Goal: Navigation & Orientation: Find specific page/section

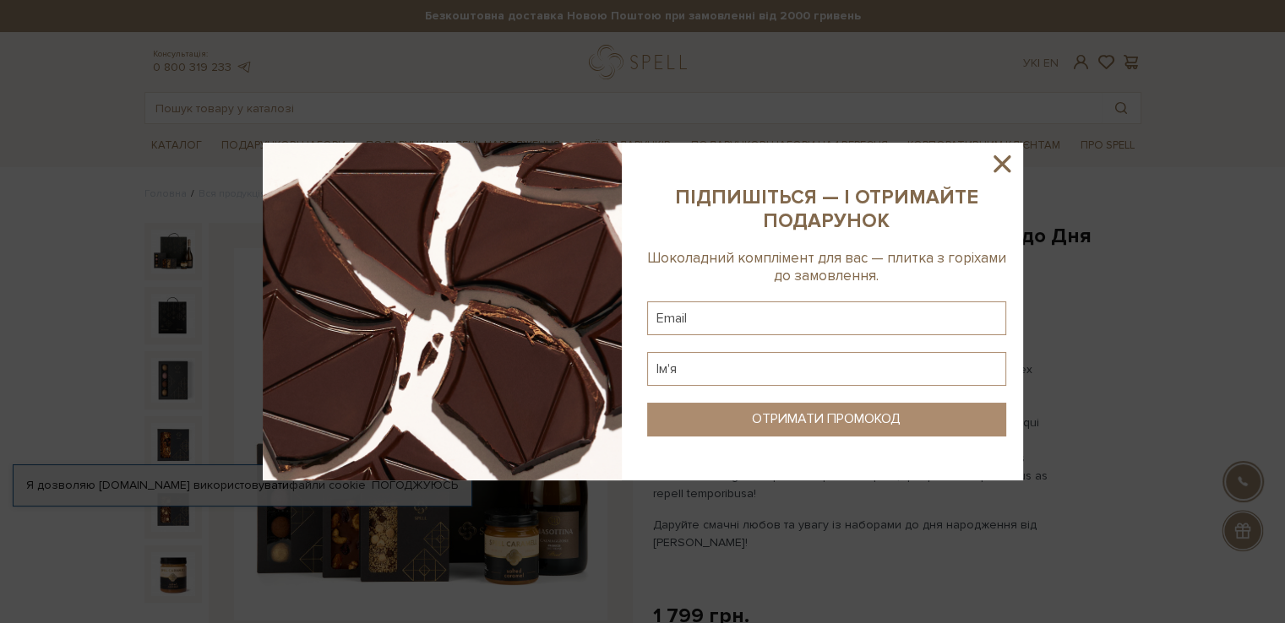
click at [999, 156] on icon at bounding box center [1002, 164] width 29 height 29
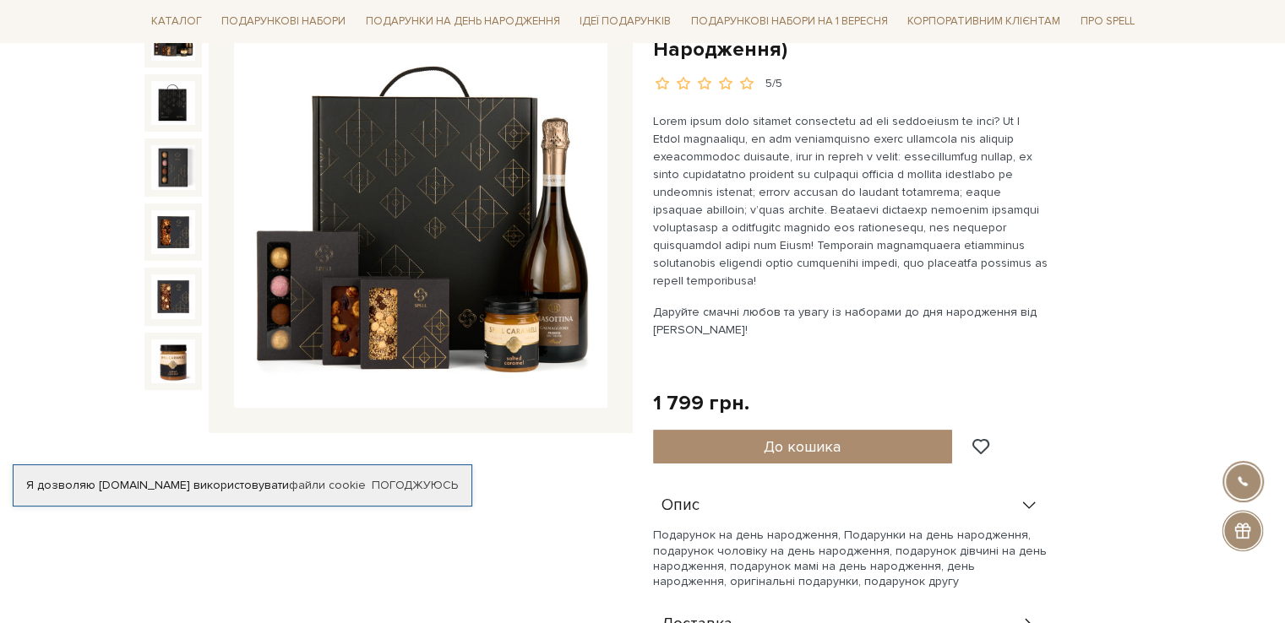
scroll to position [103, 0]
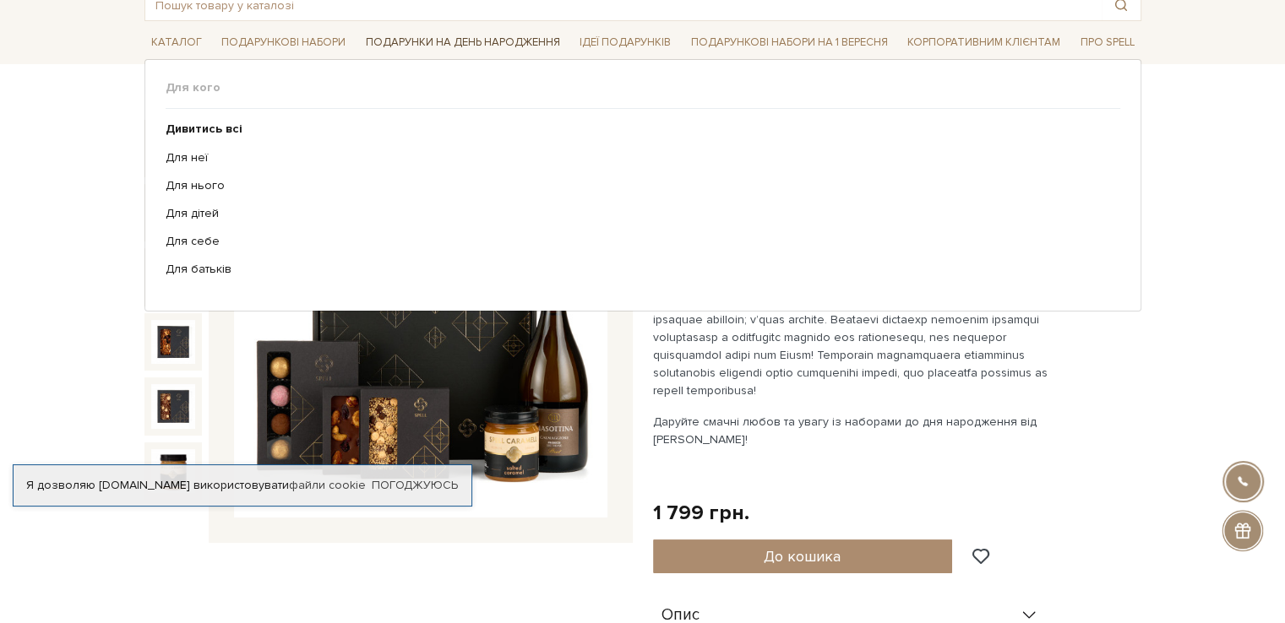
click at [460, 45] on link "Подарунки на День народження" at bounding box center [463, 43] width 208 height 26
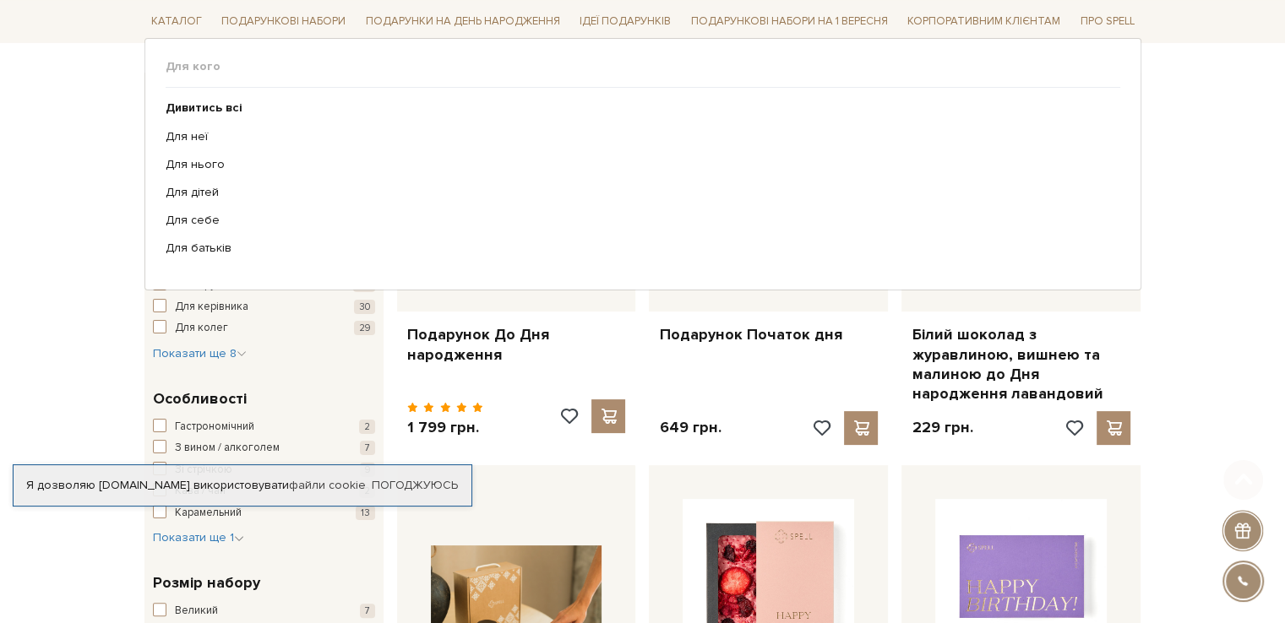
scroll to position [253, 0]
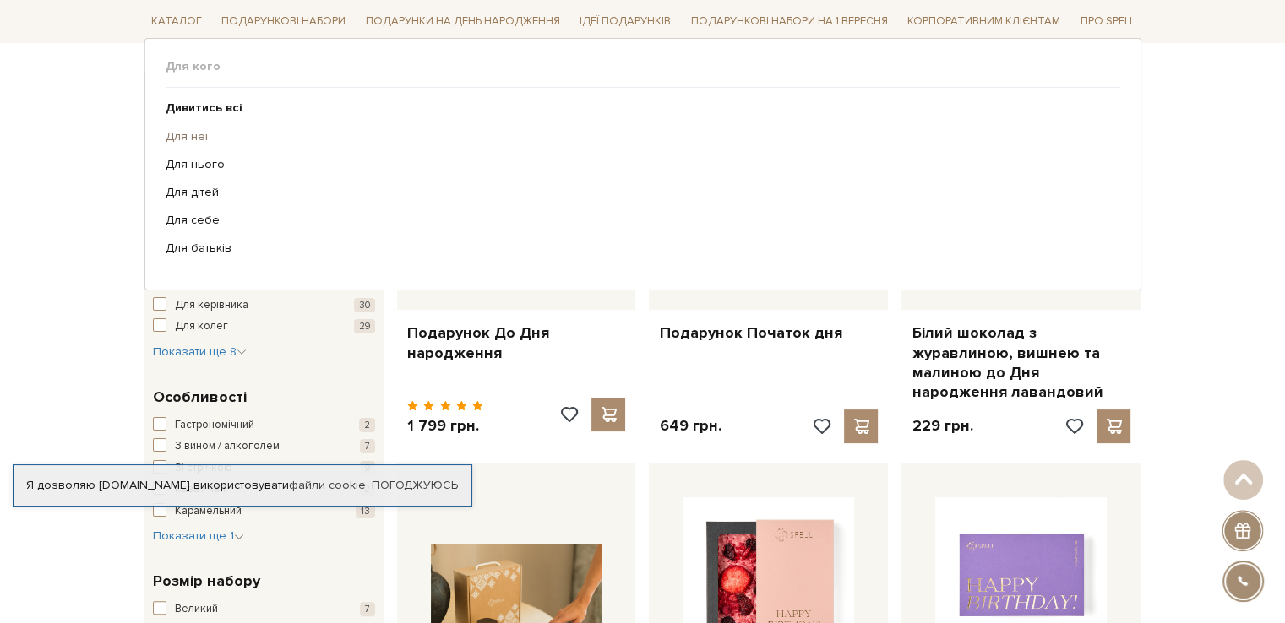
click at [199, 135] on link "Для неї" at bounding box center [637, 135] width 942 height 15
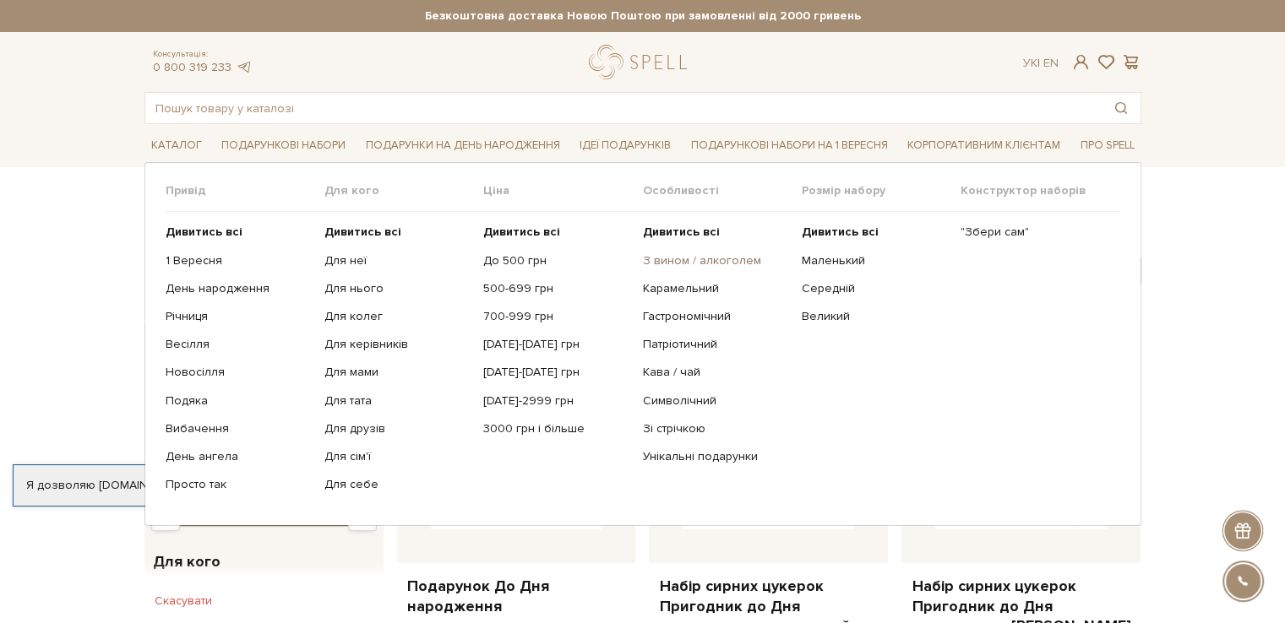
click at [720, 261] on link "З вином / алкоголем" at bounding box center [715, 260] width 146 height 15
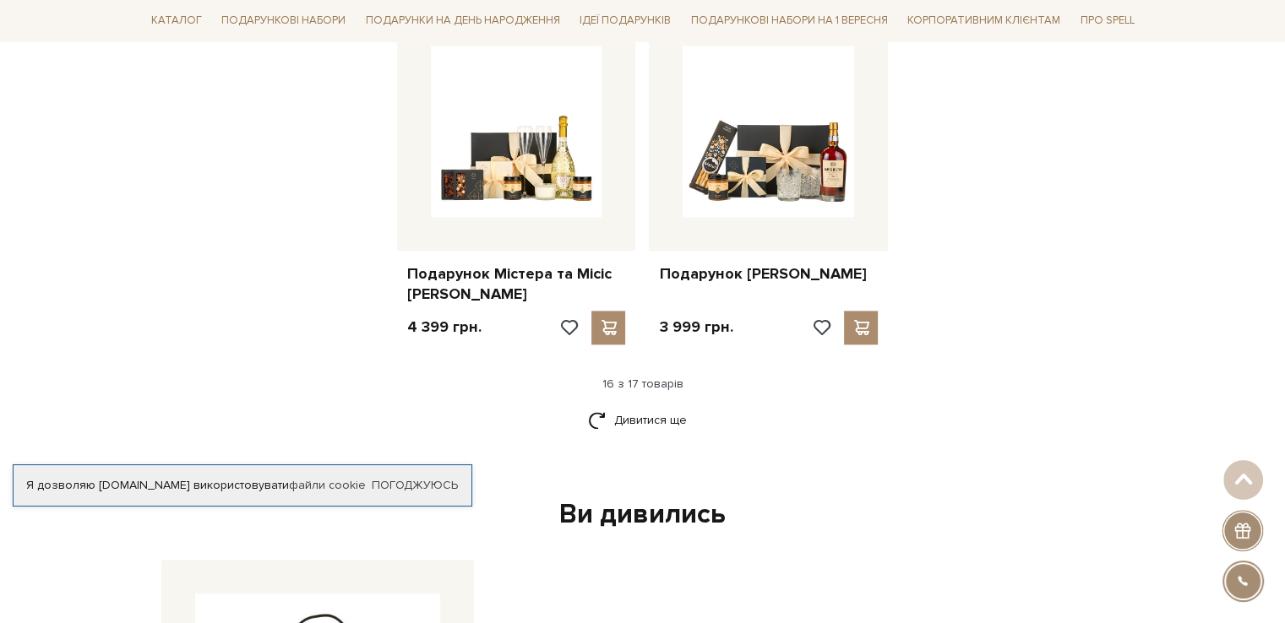
scroll to position [2112, 0]
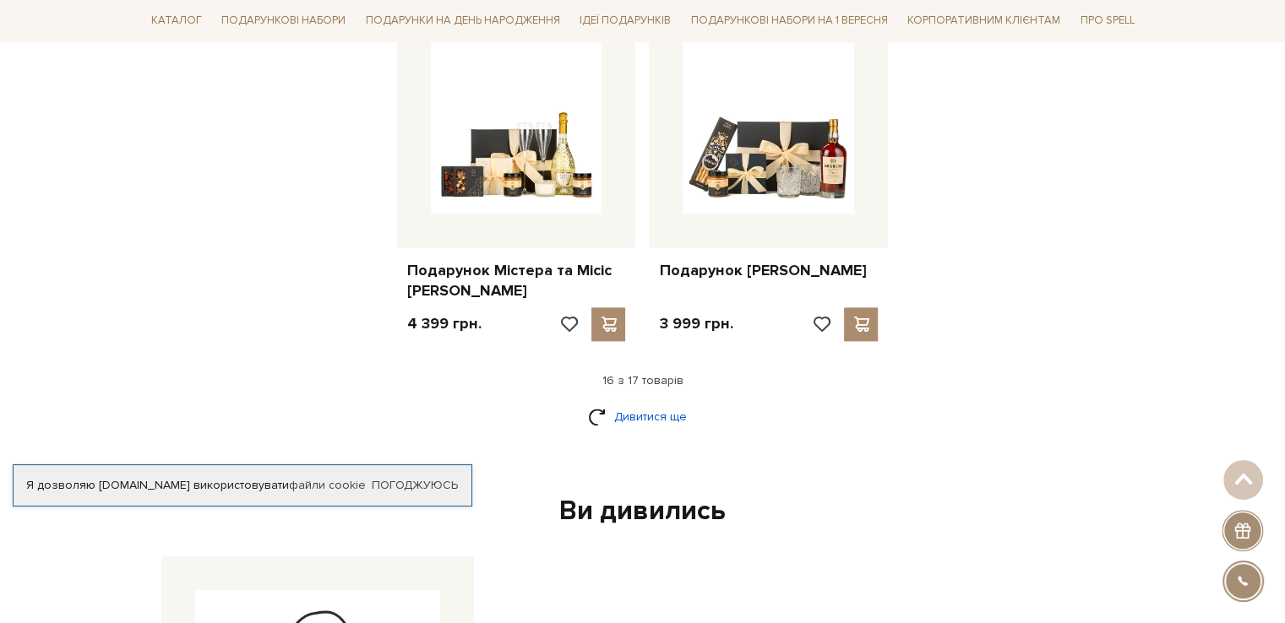
click at [651, 408] on link "Дивитися ще" at bounding box center [643, 417] width 110 height 30
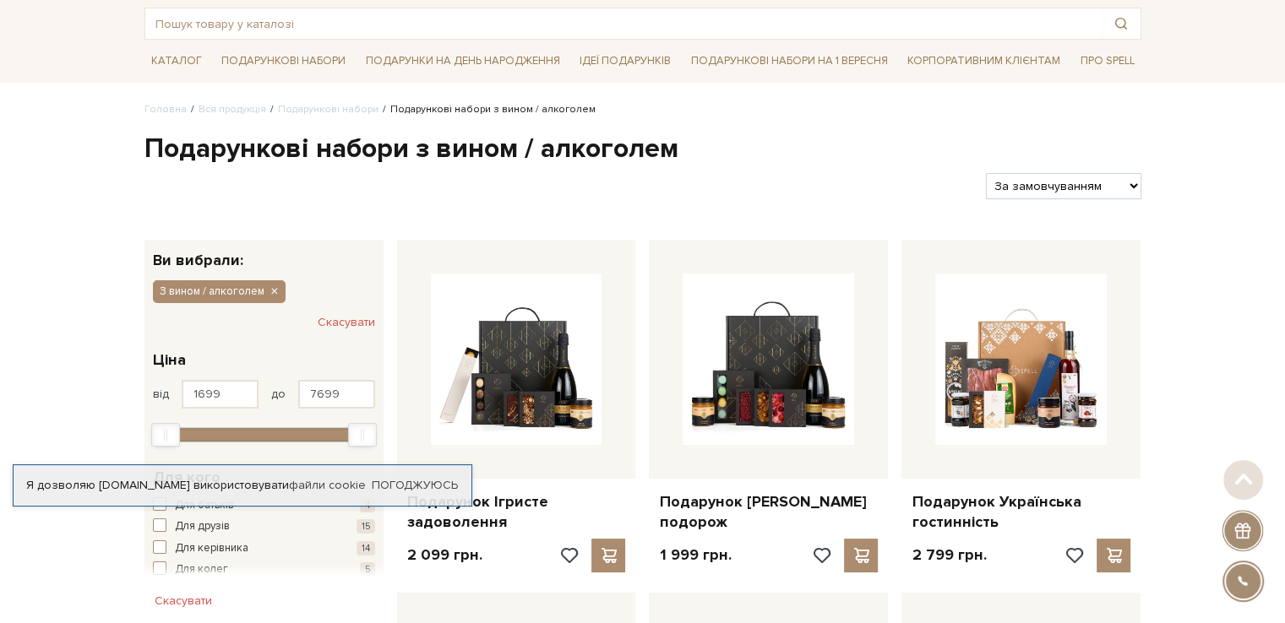
scroll to position [0, 0]
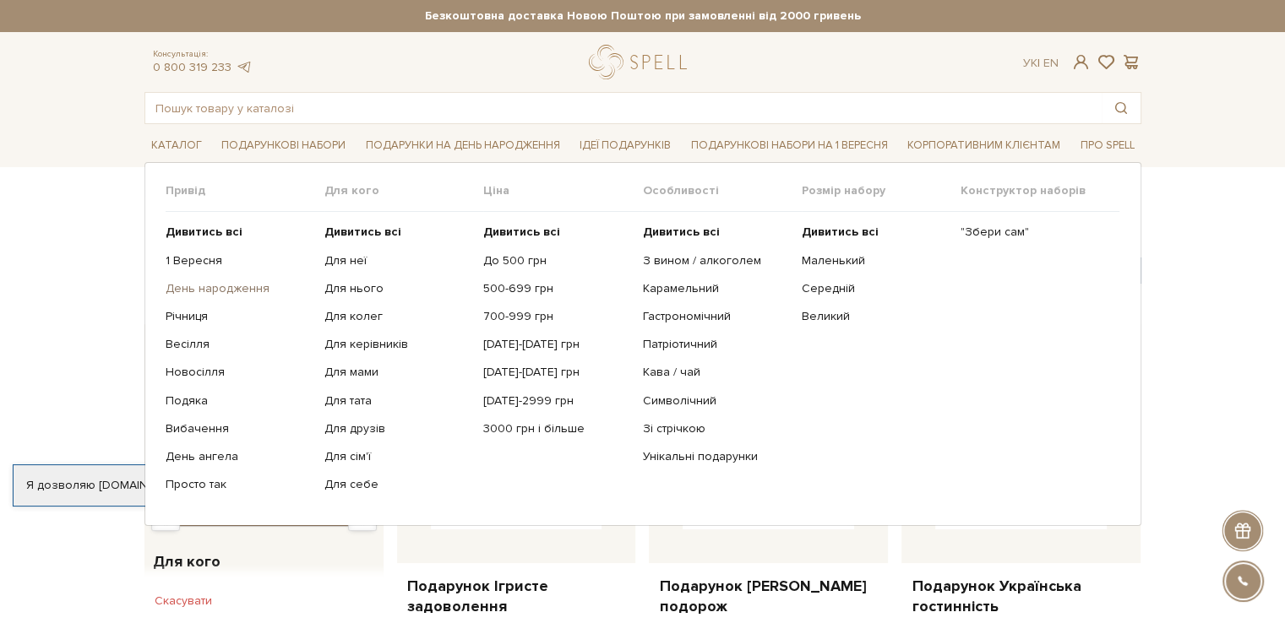
click at [193, 286] on link "День народження" at bounding box center [239, 288] width 146 height 15
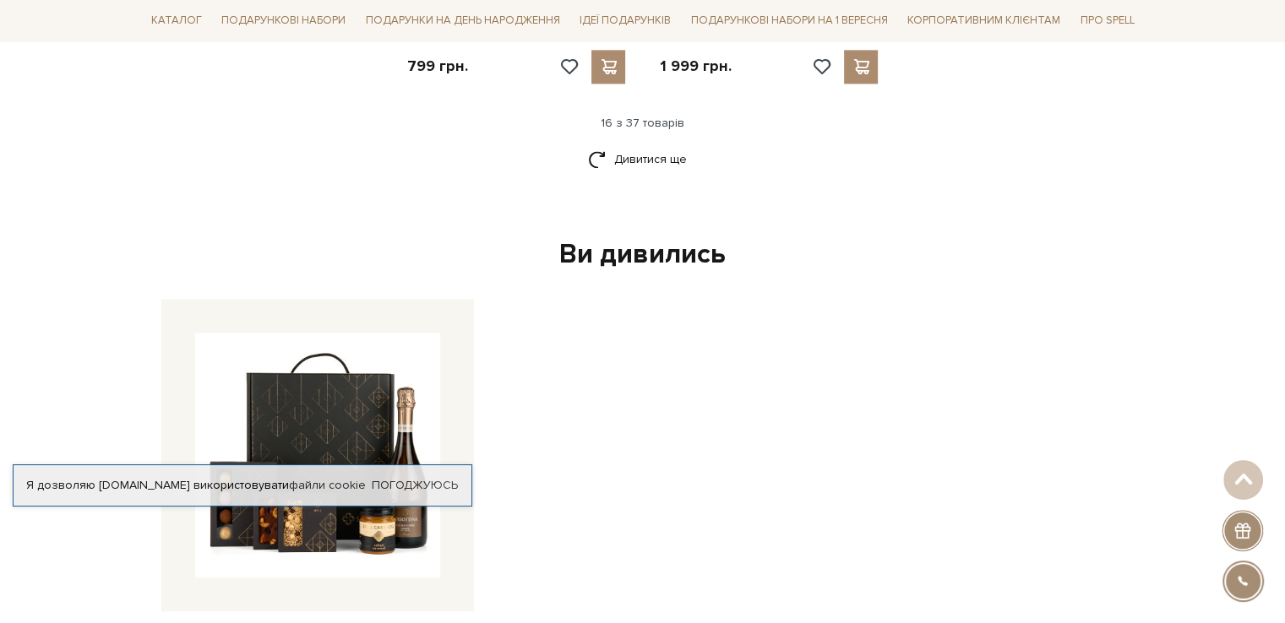
scroll to position [2366, 0]
